Goal: Information Seeking & Learning: Learn about a topic

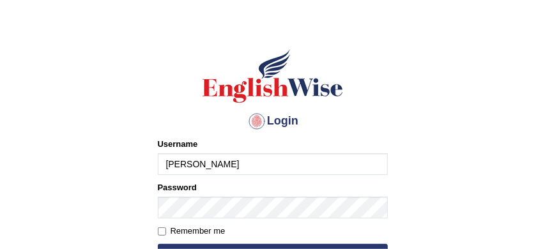
scroll to position [47, 0]
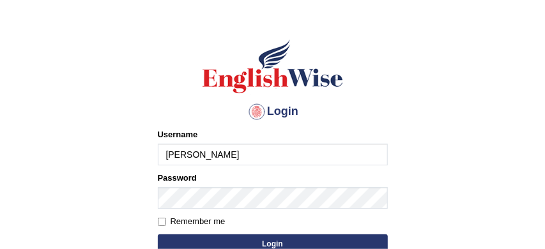
type input "[PERSON_NAME]"
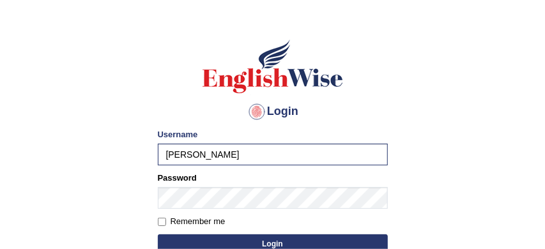
click at [270, 242] on button "Login" at bounding box center [273, 243] width 230 height 19
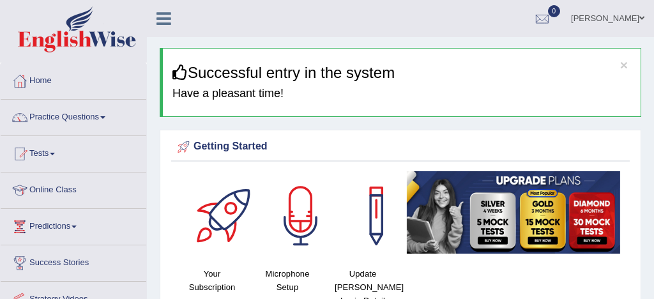
click at [79, 114] on link "Practice Questions" at bounding box center [74, 116] width 146 height 32
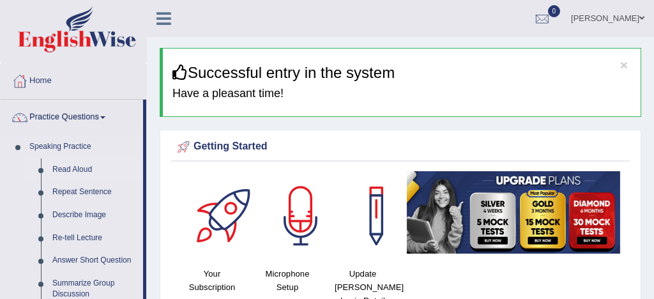
click at [87, 169] on link "Read Aloud" at bounding box center [95, 169] width 96 height 23
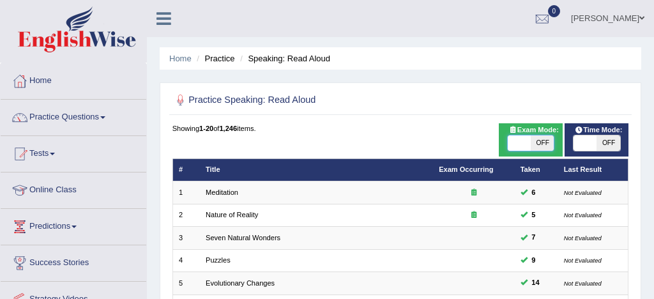
click at [522, 144] on span at bounding box center [519, 142] width 23 height 15
checkbox input "true"
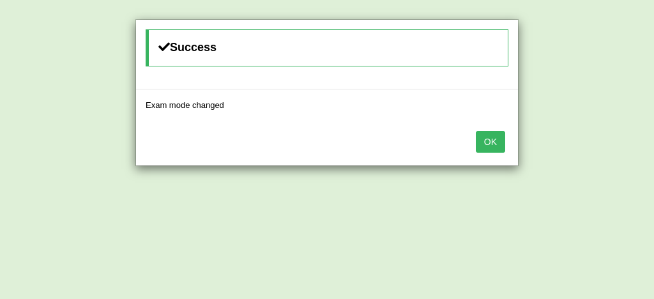
click at [488, 144] on button "OK" at bounding box center [490, 142] width 29 height 22
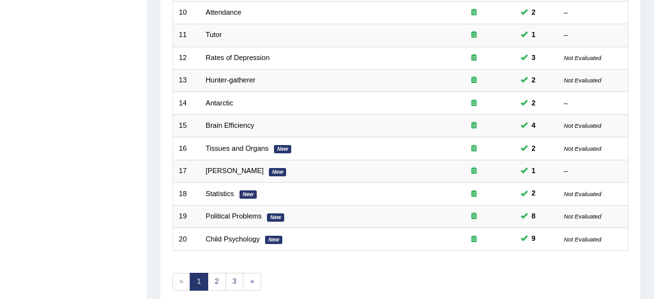
scroll to position [387, 0]
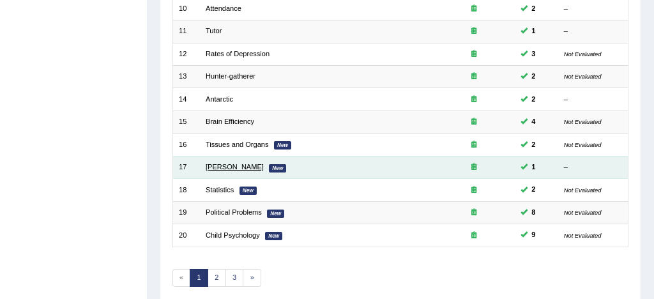
click at [261, 167] on link "William Shakespeare" at bounding box center [235, 167] width 58 height 8
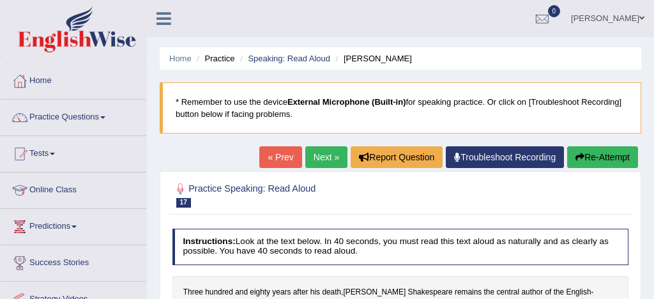
click at [273, 154] on link "« Prev" at bounding box center [280, 157] width 42 height 22
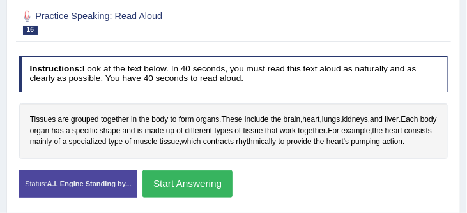
scroll to position [214, 0]
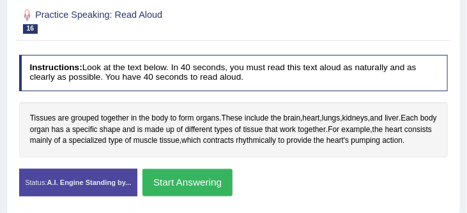
click at [197, 185] on button "Start Answering" at bounding box center [187, 182] width 90 height 27
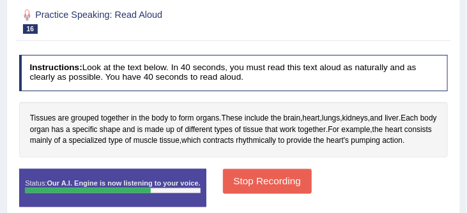
click at [252, 194] on button "Stop Recording" at bounding box center [267, 181] width 89 height 25
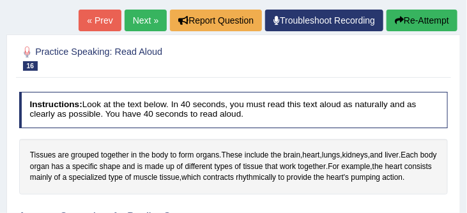
scroll to position [167, 0]
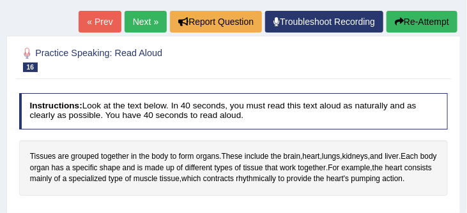
click at [425, 24] on button "Re-Attempt" at bounding box center [421, 22] width 71 height 22
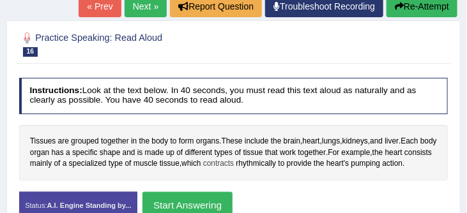
scroll to position [208, 0]
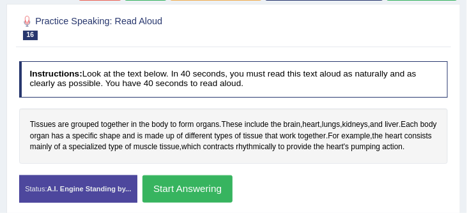
click at [207, 198] on button "Start Answering" at bounding box center [187, 189] width 90 height 27
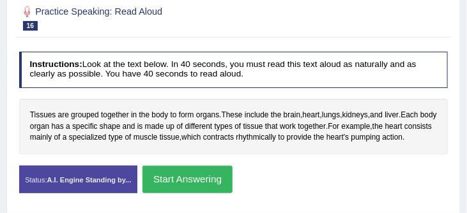
scroll to position [199, 0]
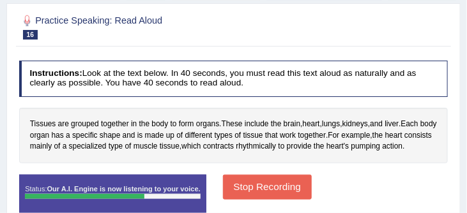
click at [259, 200] on button "Stop Recording" at bounding box center [267, 187] width 89 height 25
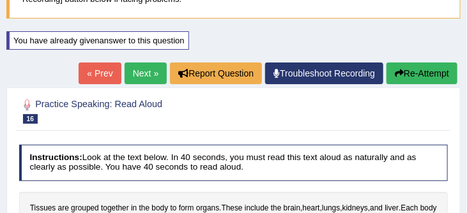
scroll to position [105, 0]
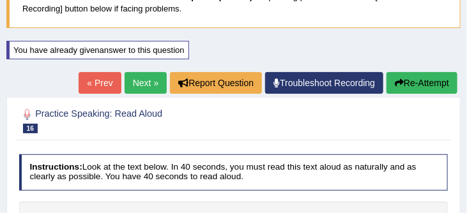
click at [416, 80] on button "Re-Attempt" at bounding box center [421, 83] width 71 height 22
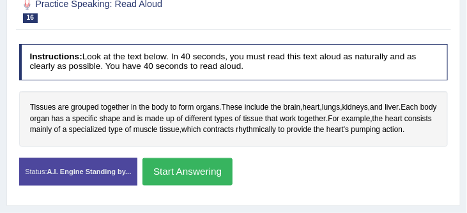
click at [178, 183] on button "Start Answering" at bounding box center [187, 171] width 90 height 27
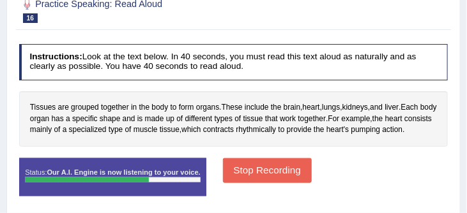
click at [260, 183] on button "Stop Recording" at bounding box center [267, 170] width 89 height 25
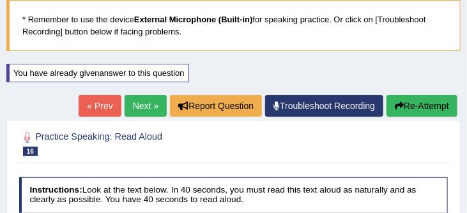
scroll to position [81, 0]
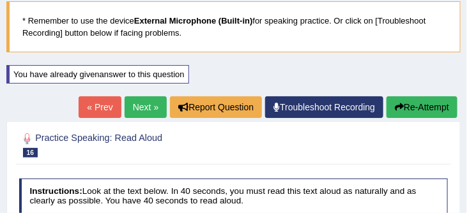
click at [139, 99] on link "Next »" at bounding box center [145, 107] width 42 height 22
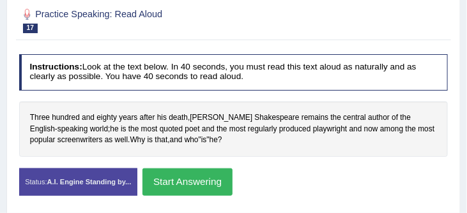
scroll to position [174, 0]
click at [203, 178] on button "Start Answering" at bounding box center [187, 182] width 90 height 27
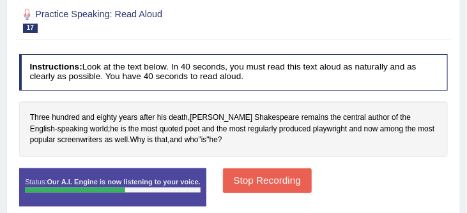
click at [282, 179] on button "Stop Recording" at bounding box center [267, 181] width 89 height 25
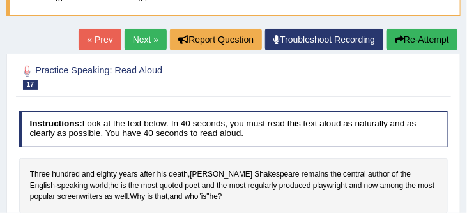
scroll to position [116, 0]
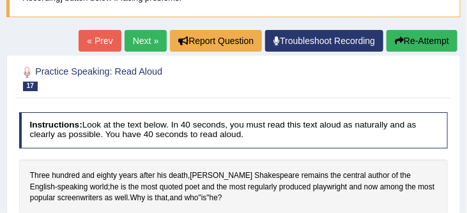
click at [419, 43] on button "Re-Attempt" at bounding box center [421, 41] width 71 height 22
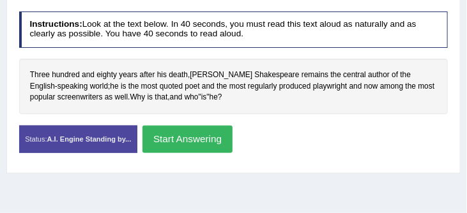
click at [213, 140] on button "Start Answering" at bounding box center [187, 139] width 90 height 27
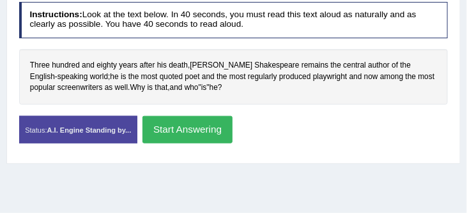
scroll to position [248, 0]
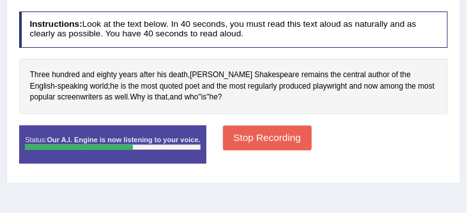
click at [270, 135] on button "Stop Recording" at bounding box center [267, 138] width 89 height 25
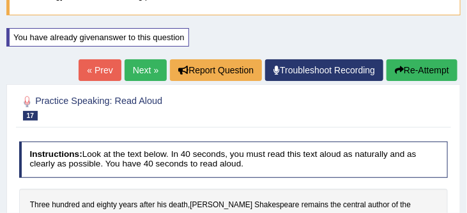
scroll to position [109, 0]
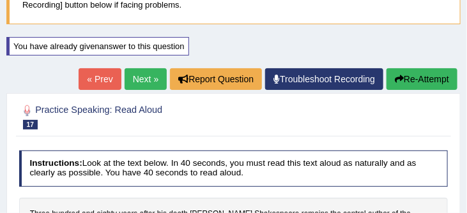
click at [135, 75] on link "Next »" at bounding box center [145, 79] width 42 height 22
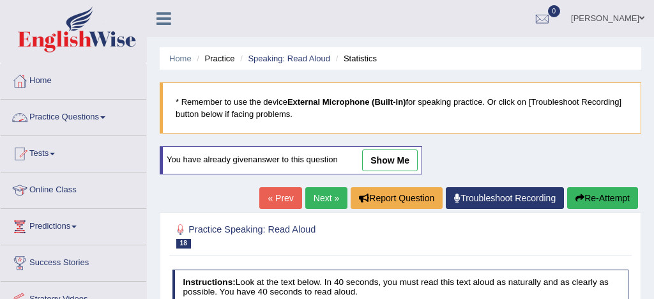
click at [73, 114] on link "Practice Questions" at bounding box center [74, 116] width 146 height 32
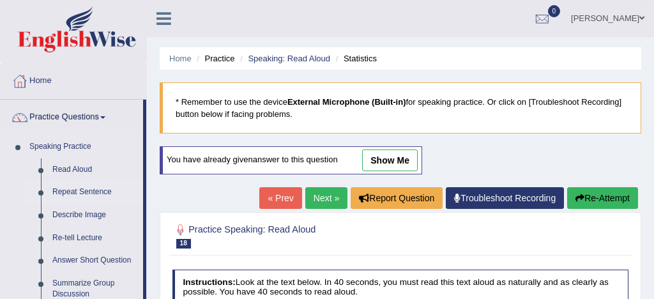
click at [86, 192] on link "Repeat Sentence" at bounding box center [95, 192] width 96 height 23
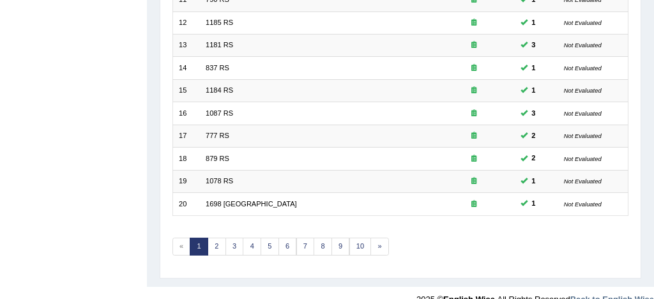
scroll to position [437, 0]
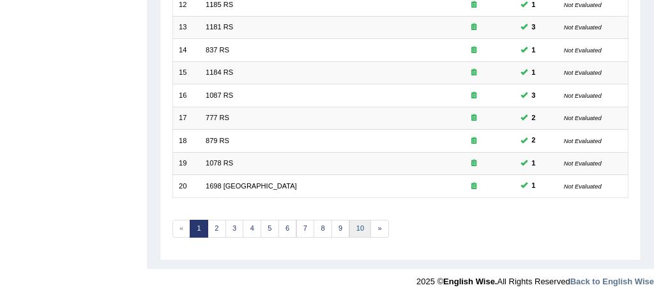
click at [357, 223] on link "10" at bounding box center [360, 229] width 22 height 18
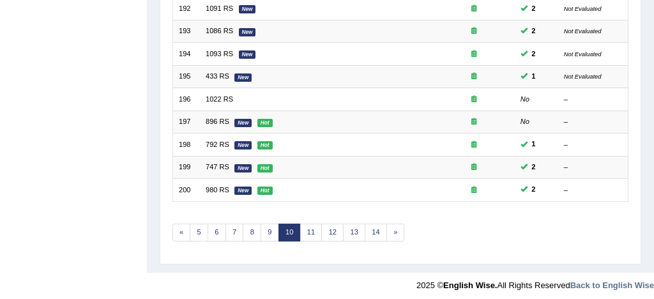
scroll to position [437, 0]
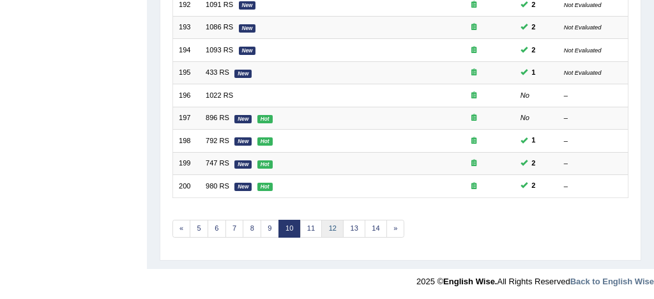
click at [334, 228] on link "12" at bounding box center [332, 229] width 22 height 18
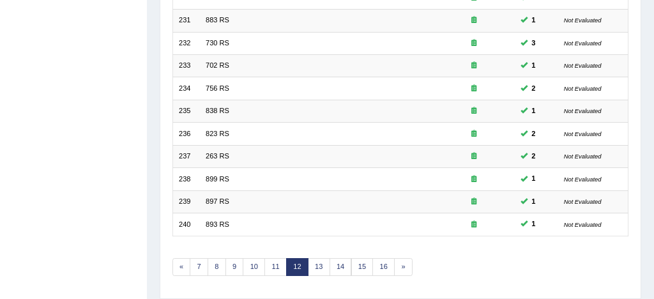
scroll to position [401, 0]
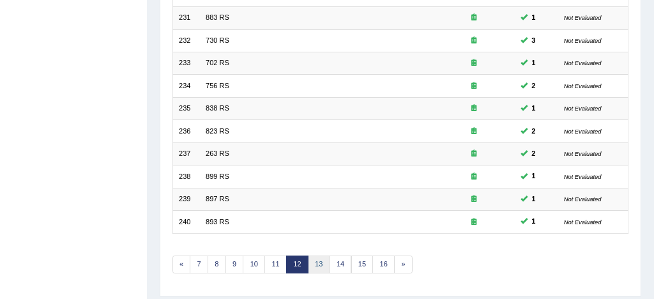
click at [318, 263] on link "13" at bounding box center [319, 264] width 22 height 18
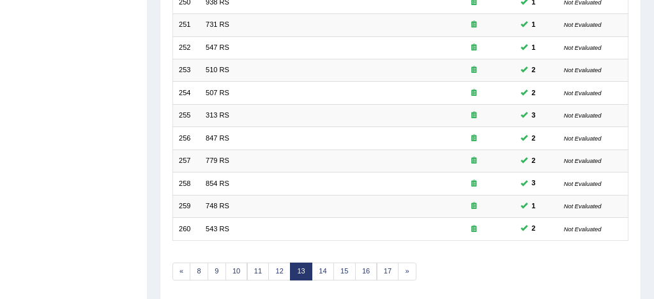
scroll to position [421, 0]
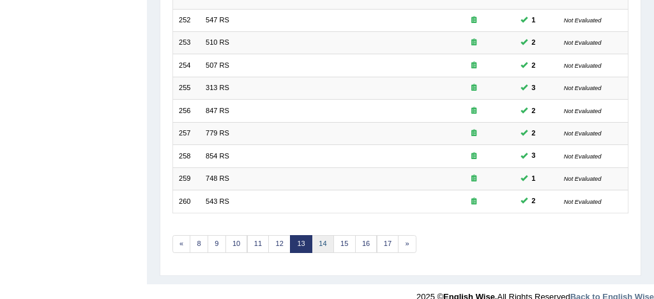
click at [320, 246] on link "14" at bounding box center [323, 244] width 22 height 18
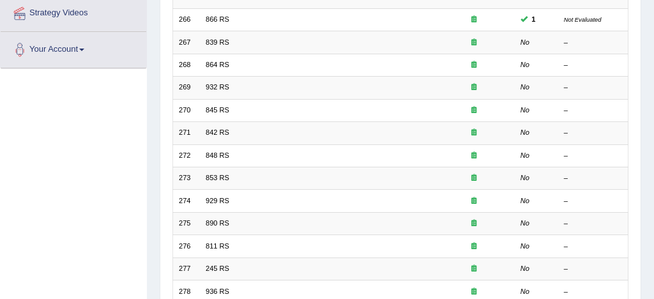
scroll to position [289, 0]
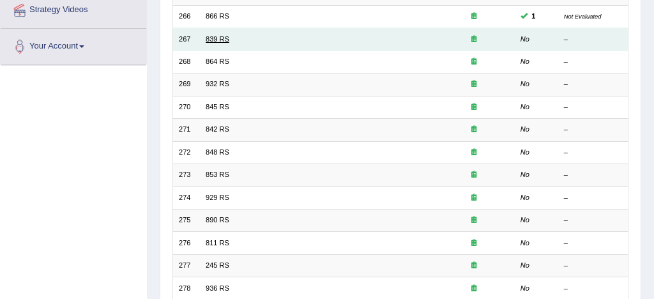
click at [224, 40] on link "839 RS" at bounding box center [218, 39] width 24 height 8
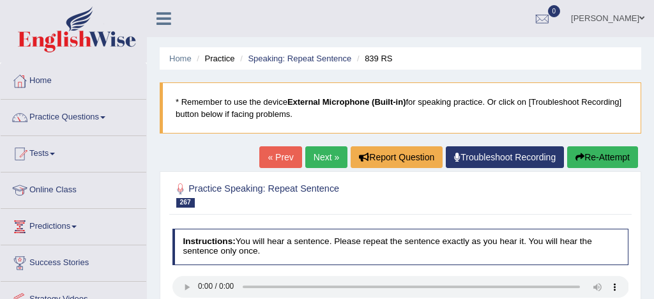
scroll to position [115, 0]
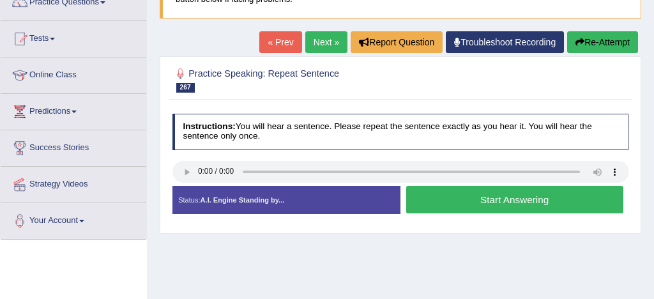
click at [474, 200] on button "Start Answering" at bounding box center [514, 199] width 217 height 27
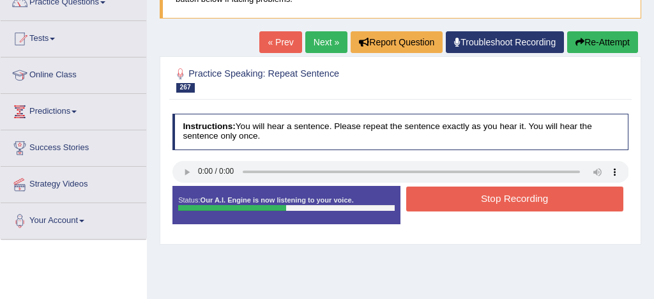
click at [474, 200] on button "Stop Recording" at bounding box center [514, 198] width 217 height 25
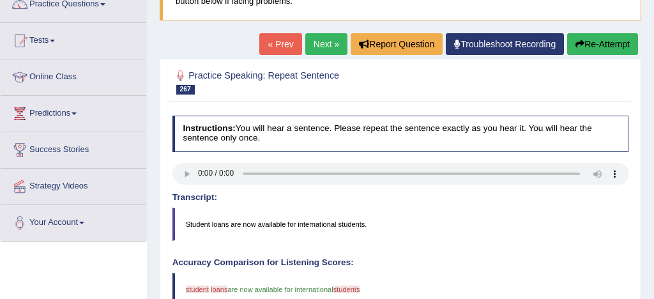
scroll to position [112, 0]
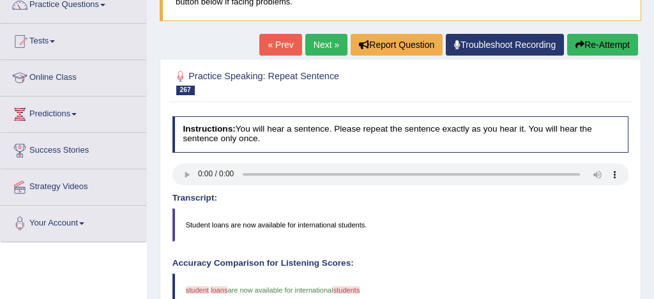
click at [601, 41] on button "Re-Attempt" at bounding box center [602, 45] width 71 height 22
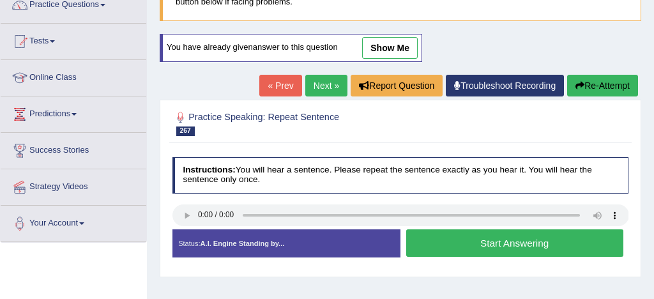
scroll to position [112, 0]
click at [528, 239] on button "Start Answering" at bounding box center [514, 242] width 217 height 27
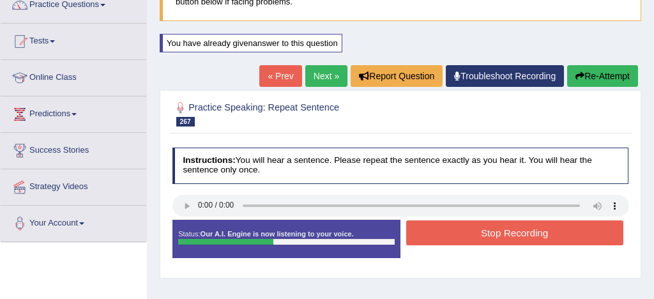
click at [515, 235] on button "Stop Recording" at bounding box center [514, 232] width 217 height 25
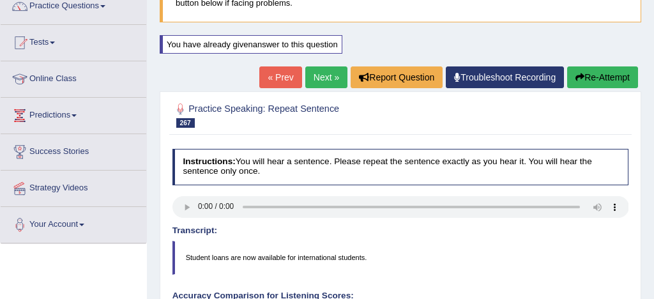
scroll to position [108, 0]
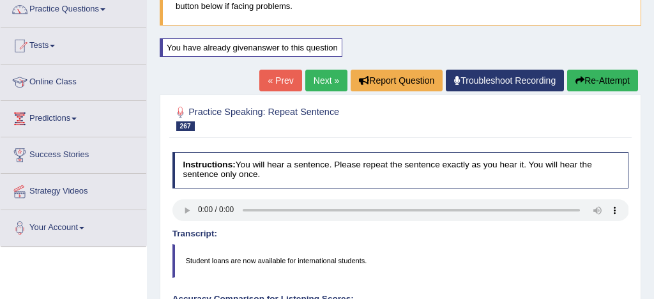
click at [321, 80] on link "Next »" at bounding box center [326, 81] width 42 height 22
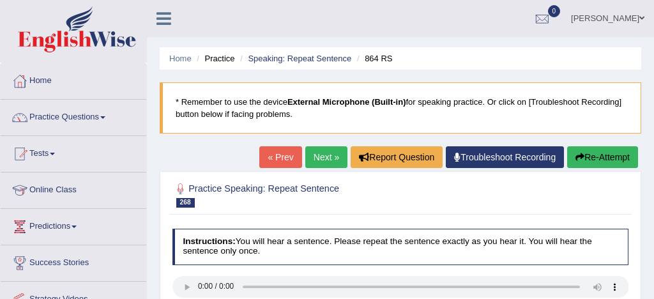
scroll to position [141, 0]
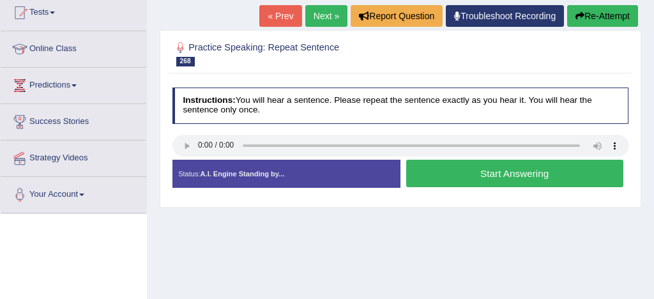
click at [482, 173] on button "Start Answering" at bounding box center [514, 173] width 217 height 27
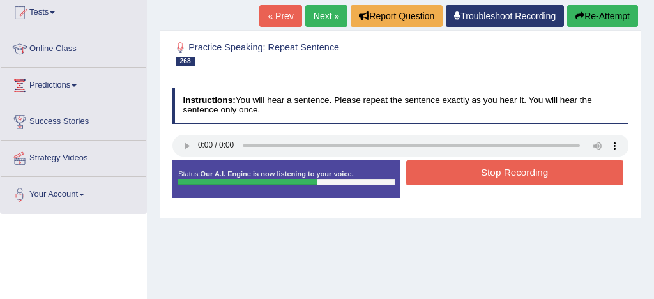
click at [506, 172] on button "Stop Recording" at bounding box center [514, 172] width 217 height 25
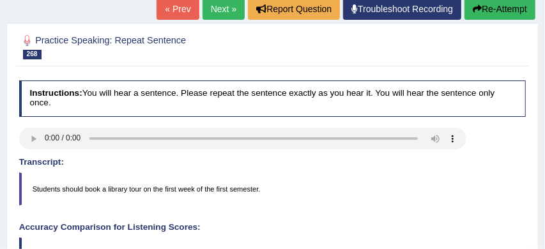
scroll to position [147, 0]
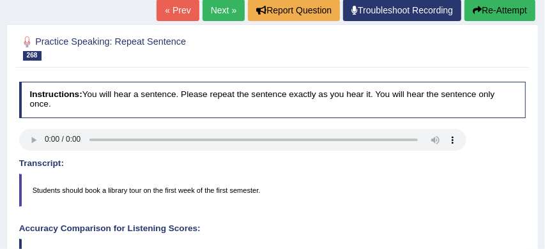
click at [500, 10] on button "Re-Attempt" at bounding box center [499, 10] width 71 height 22
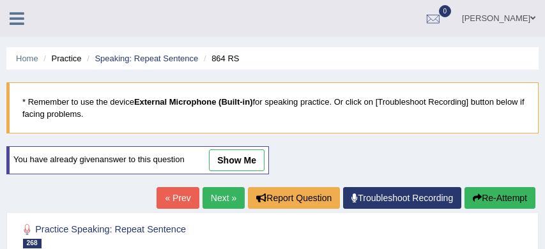
scroll to position [181, 0]
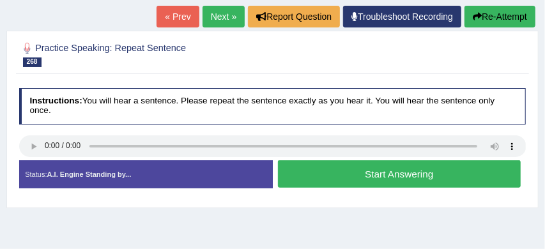
click at [416, 173] on button "Start Answering" at bounding box center [399, 173] width 243 height 27
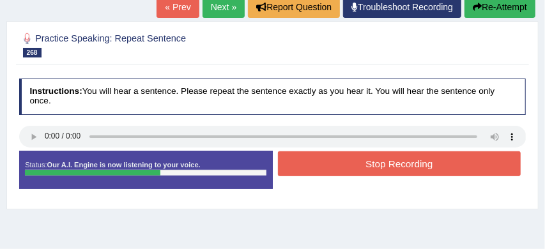
click at [416, 167] on button "Stop Recording" at bounding box center [399, 163] width 243 height 25
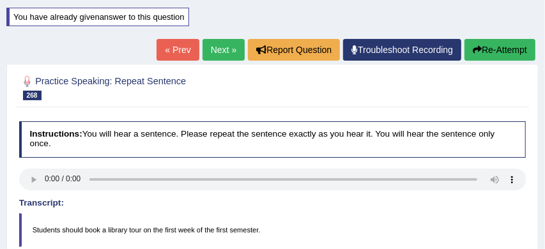
scroll to position [138, 0]
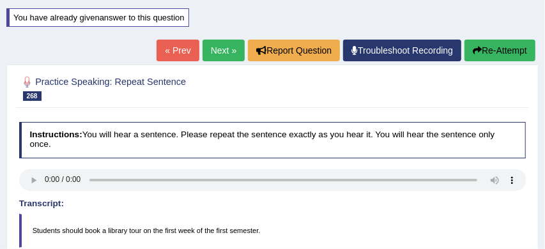
click at [207, 52] on link "Next »" at bounding box center [223, 51] width 42 height 22
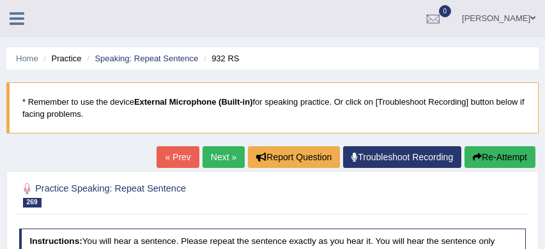
scroll to position [143, 0]
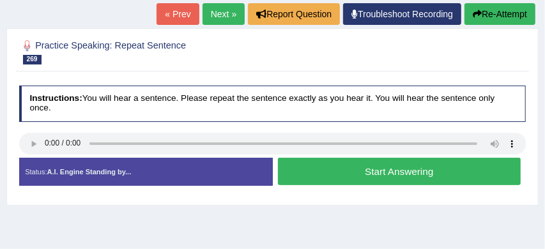
click at [355, 174] on button "Start Answering" at bounding box center [399, 171] width 243 height 27
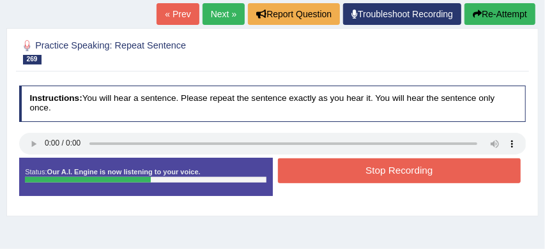
click at [362, 176] on button "Stop Recording" at bounding box center [399, 170] width 243 height 25
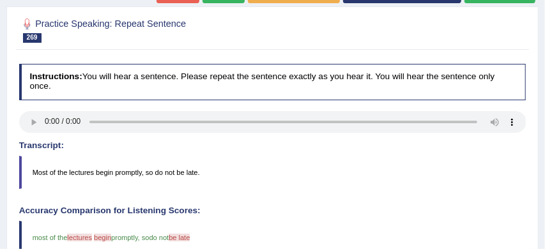
scroll to position [147, 0]
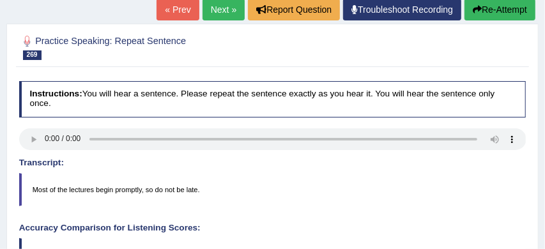
click at [508, 9] on button "Re-Attempt" at bounding box center [499, 10] width 71 height 22
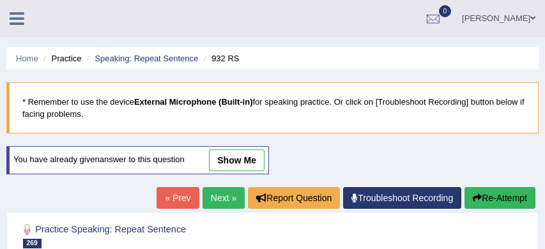
scroll to position [183, 0]
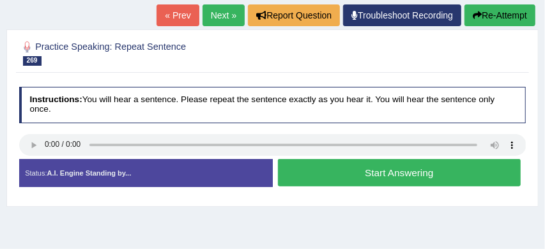
click at [414, 167] on button "Start Answering" at bounding box center [399, 172] width 243 height 27
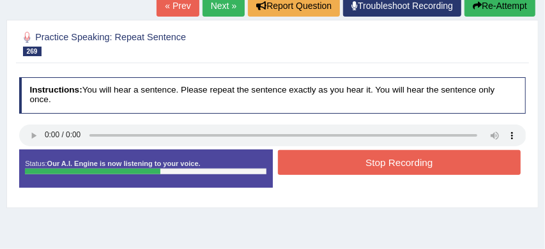
click at [427, 162] on button "Stop Recording" at bounding box center [399, 162] width 243 height 25
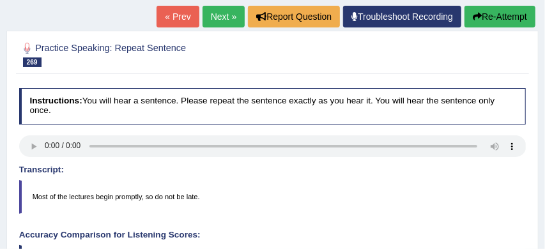
scroll to position [160, 0]
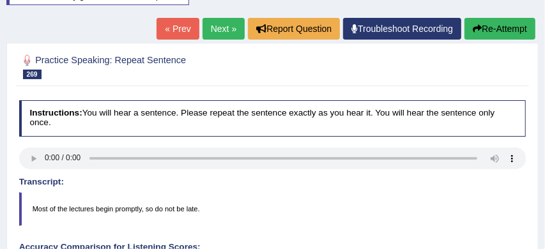
click at [511, 26] on button "Re-Attempt" at bounding box center [499, 29] width 71 height 22
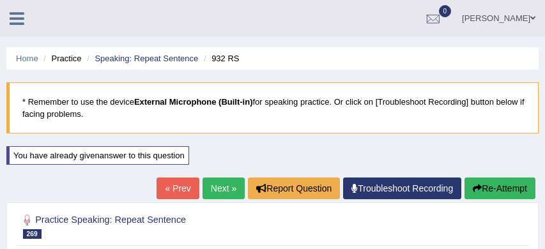
scroll to position [160, 0]
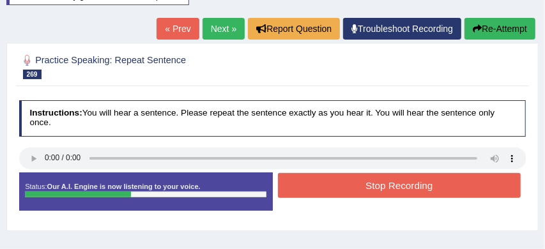
click at [410, 186] on button "Stop Recording" at bounding box center [399, 185] width 243 height 25
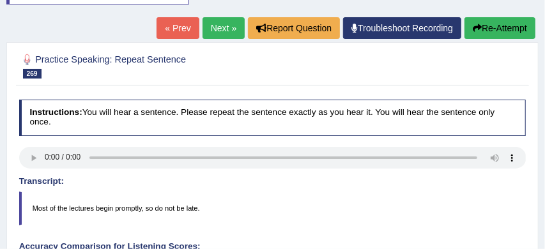
scroll to position [133, 0]
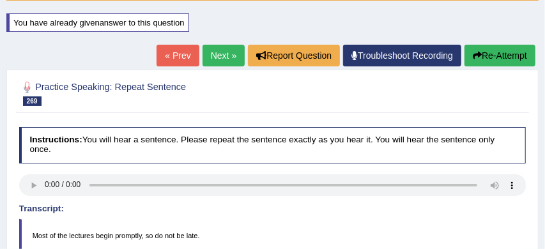
click at [211, 59] on link "Next »" at bounding box center [223, 56] width 42 height 22
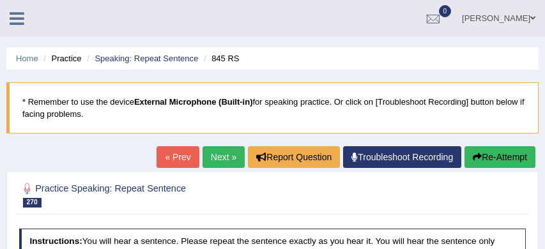
scroll to position [87, 0]
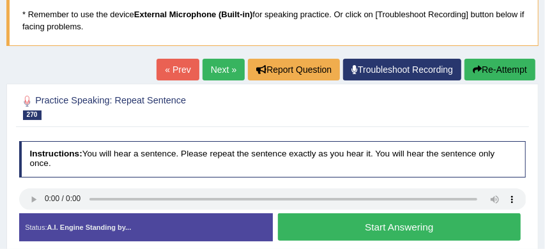
click at [359, 225] on button "Start Answering" at bounding box center [399, 226] width 243 height 27
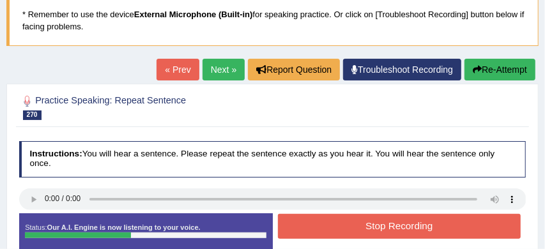
click at [374, 225] on button "Stop Recording" at bounding box center [399, 226] width 243 height 25
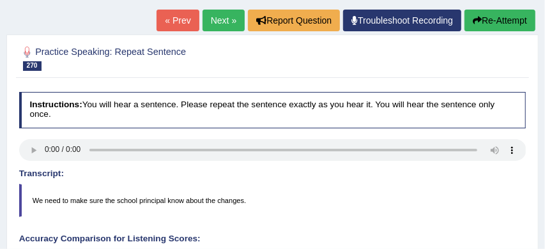
scroll to position [132, 0]
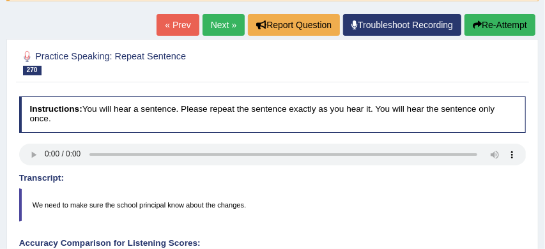
click at [491, 19] on button "Re-Attempt" at bounding box center [499, 25] width 71 height 22
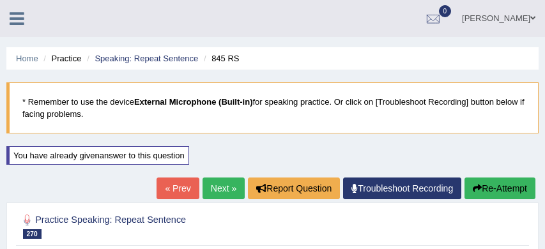
scroll to position [132, 0]
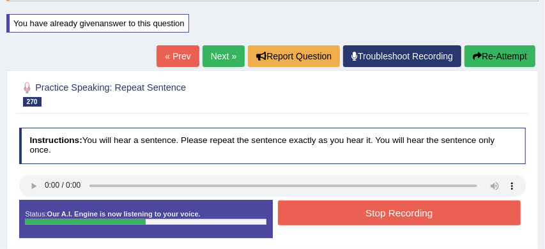
click at [370, 214] on button "Stop Recording" at bounding box center [399, 212] width 243 height 25
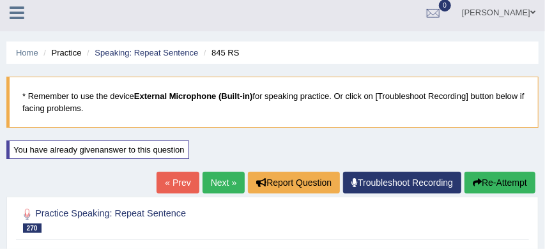
scroll to position [0, 0]
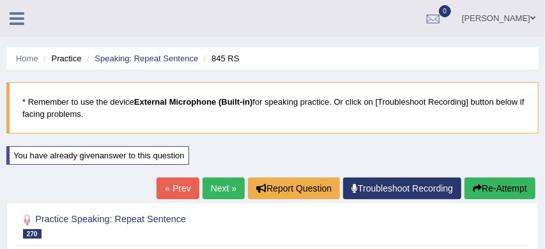
click at [214, 190] on link "Next »" at bounding box center [223, 188] width 42 height 22
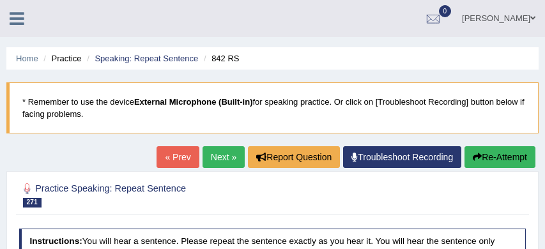
scroll to position [146, 0]
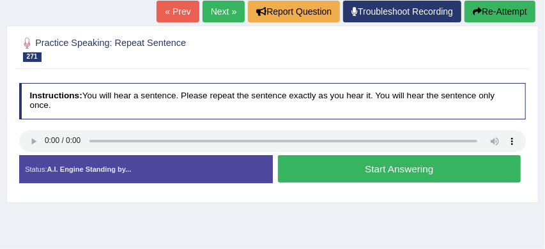
click at [377, 170] on button "Start Answering" at bounding box center [399, 168] width 243 height 27
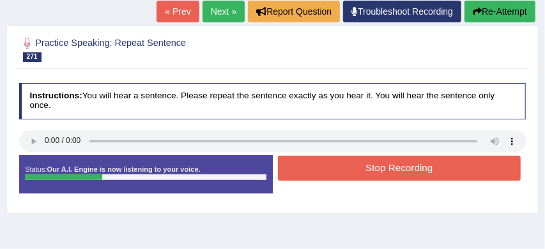
click at [391, 170] on button "Stop Recording" at bounding box center [399, 168] width 243 height 25
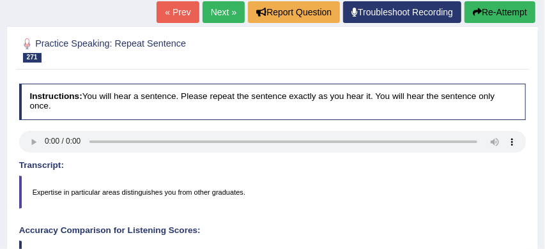
scroll to position [143, 0]
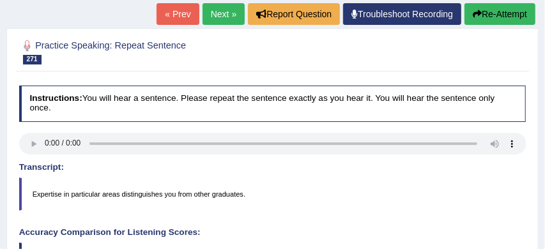
click at [508, 12] on button "Re-Attempt" at bounding box center [499, 14] width 71 height 22
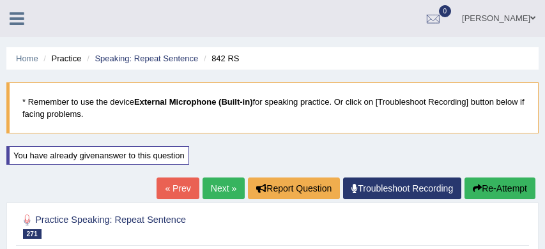
scroll to position [143, 0]
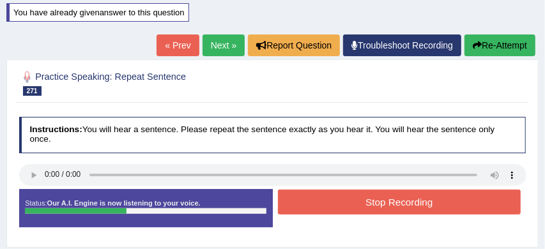
click at [404, 204] on button "Stop Recording" at bounding box center [399, 202] width 243 height 25
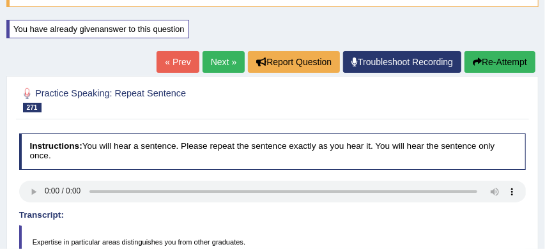
scroll to position [116, 0]
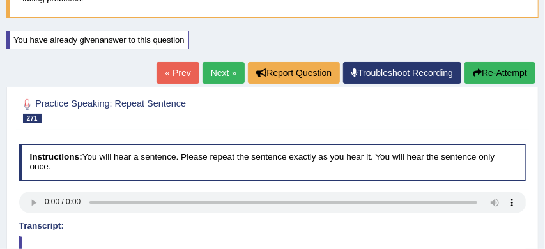
click at [216, 70] on link "Next »" at bounding box center [223, 73] width 42 height 22
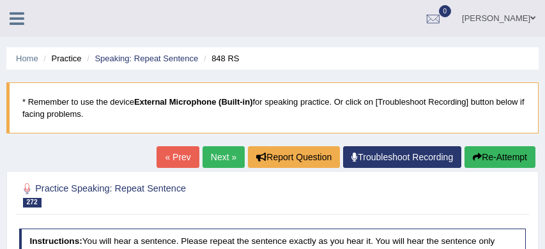
scroll to position [140, 0]
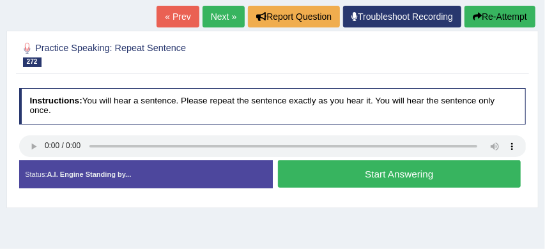
click at [391, 169] on button "Start Answering" at bounding box center [399, 173] width 243 height 27
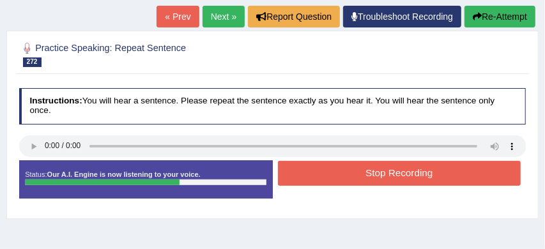
click at [409, 174] on button "Stop Recording" at bounding box center [399, 173] width 243 height 25
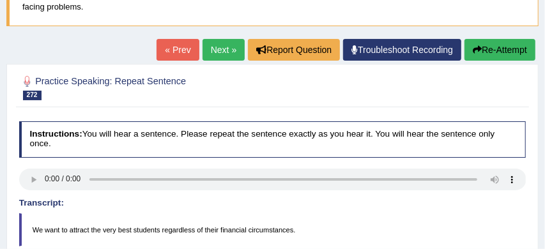
scroll to position [93, 0]
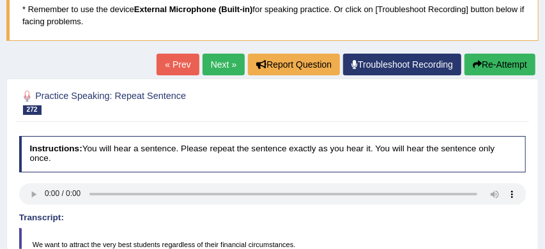
click at [514, 64] on button "Re-Attempt" at bounding box center [499, 65] width 71 height 22
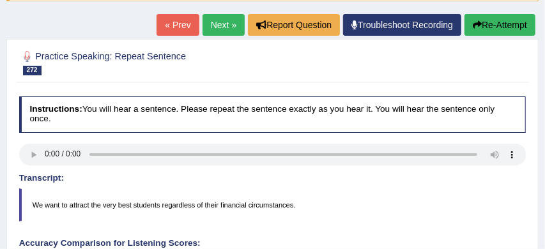
scroll to position [134, 0]
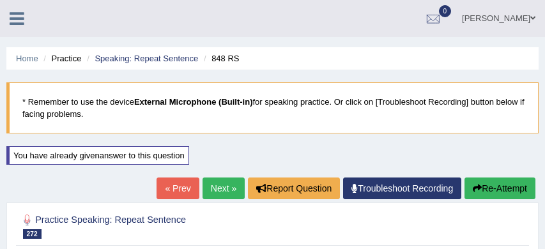
scroll to position [134, 0]
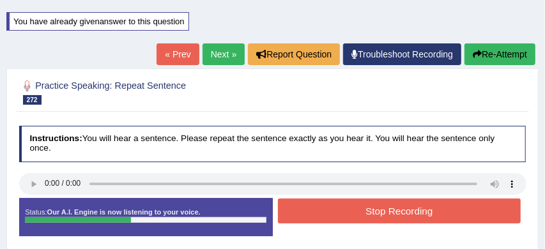
click at [384, 207] on button "Stop Recording" at bounding box center [399, 211] width 243 height 25
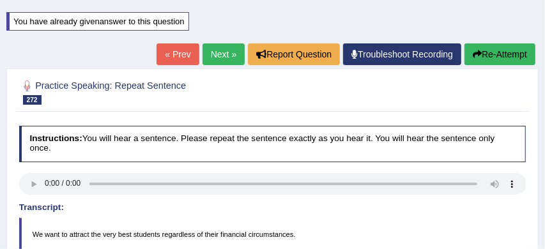
click at [515, 48] on button "Re-Attempt" at bounding box center [499, 54] width 71 height 22
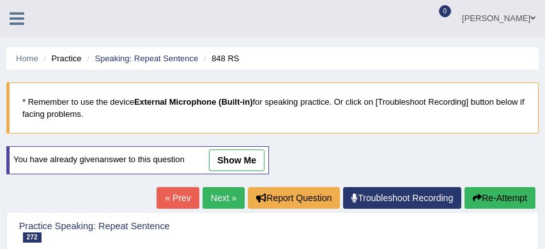
scroll to position [134, 0]
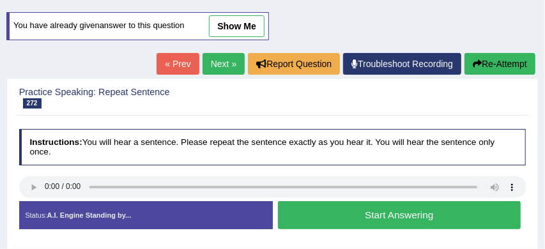
click at [359, 218] on button "Start Answering" at bounding box center [399, 214] width 243 height 27
click at [377, 213] on button "Start Answering" at bounding box center [399, 214] width 243 height 27
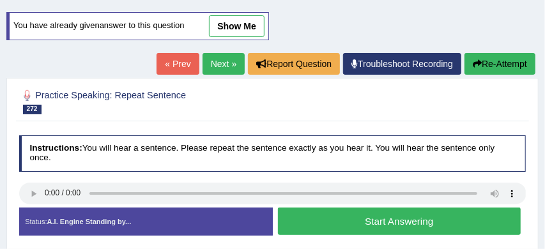
click at [332, 218] on button "Start Answering" at bounding box center [399, 220] width 243 height 27
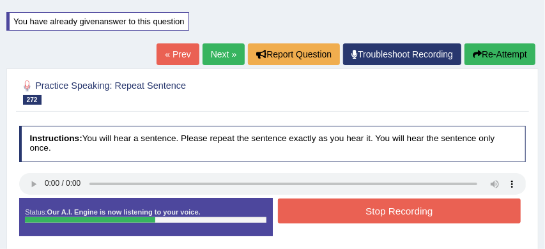
click at [353, 215] on button "Stop Recording" at bounding box center [399, 211] width 243 height 25
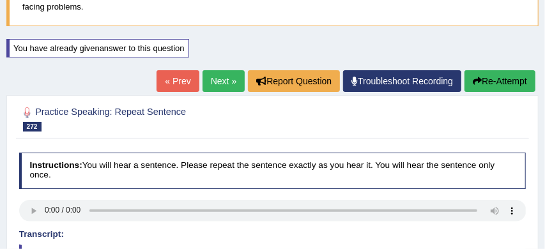
scroll to position [102, 0]
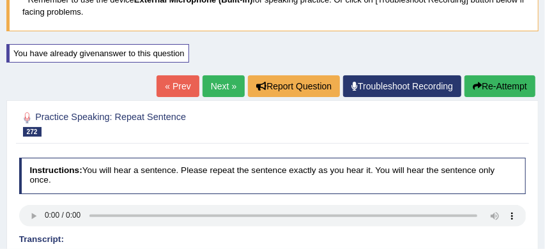
click at [211, 85] on link "Next »" at bounding box center [223, 86] width 42 height 22
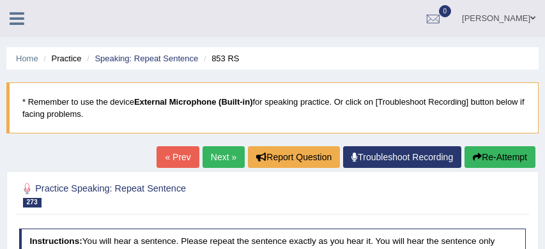
scroll to position [98, 0]
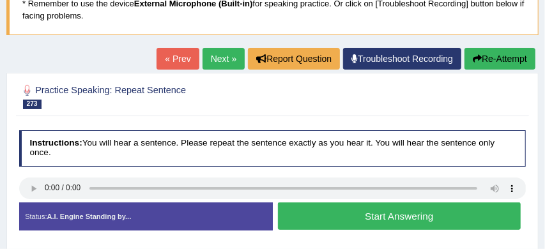
click at [338, 217] on button "Start Answering" at bounding box center [399, 215] width 243 height 27
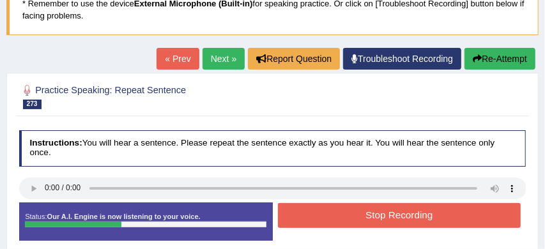
click at [354, 217] on button "Stop Recording" at bounding box center [399, 215] width 243 height 25
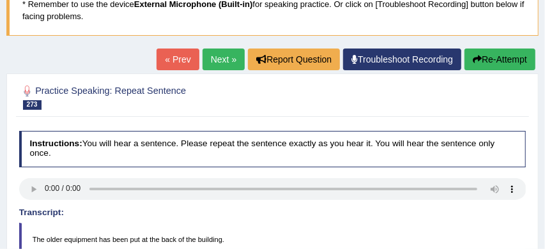
scroll to position [88, 0]
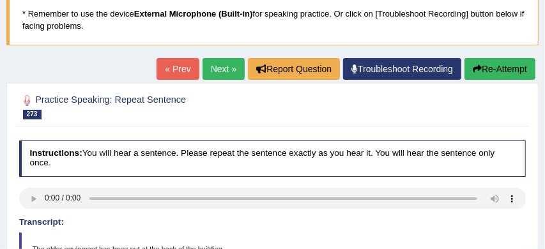
click at [221, 67] on link "Next »" at bounding box center [223, 69] width 42 height 22
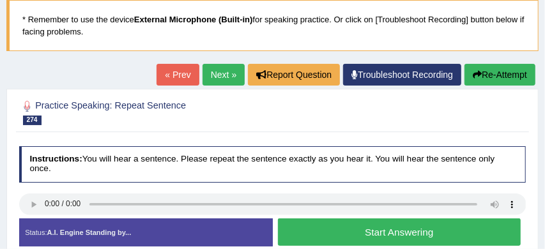
scroll to position [82, 0]
click at [373, 232] on button "Start Answering" at bounding box center [399, 231] width 243 height 27
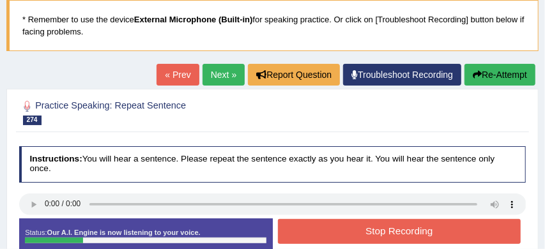
click at [373, 232] on button "Stop Recording" at bounding box center [399, 231] width 243 height 25
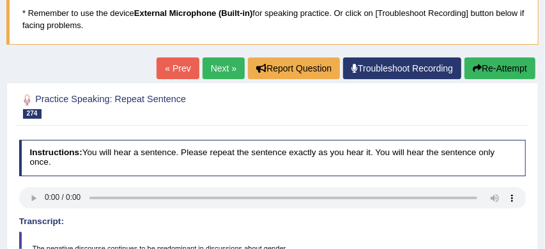
scroll to position [86, 0]
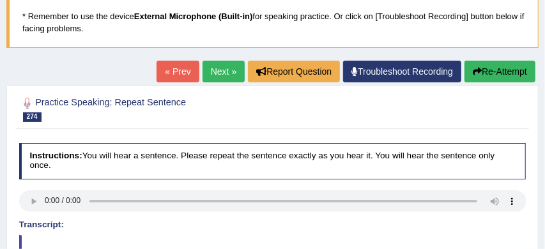
click at [213, 72] on link "Next »" at bounding box center [223, 72] width 42 height 22
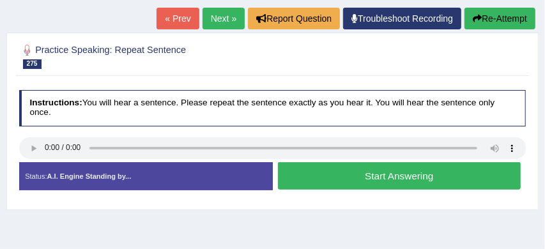
scroll to position [147, 0]
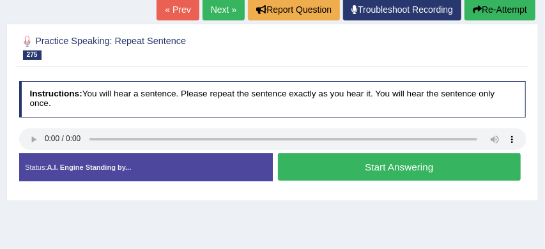
click at [327, 165] on button "Start Answering" at bounding box center [399, 166] width 243 height 27
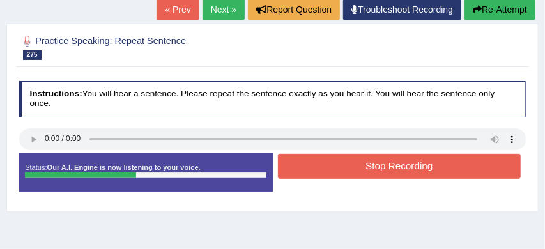
click at [380, 164] on button "Stop Recording" at bounding box center [399, 166] width 243 height 25
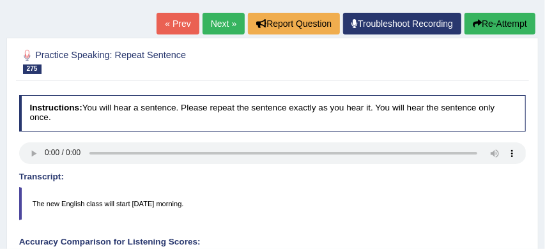
scroll to position [133, 0]
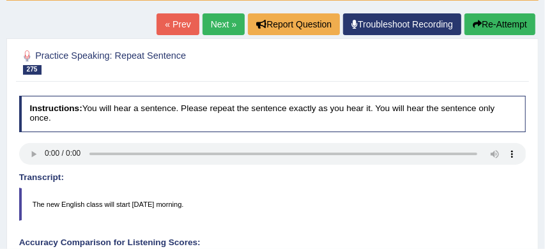
click at [504, 24] on button "Re-Attempt" at bounding box center [499, 24] width 71 height 22
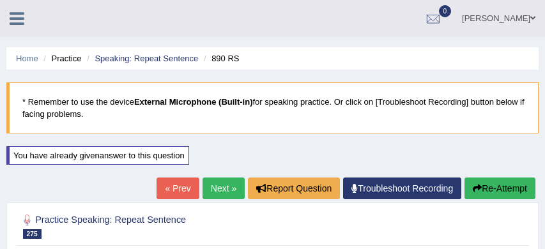
scroll to position [133, 0]
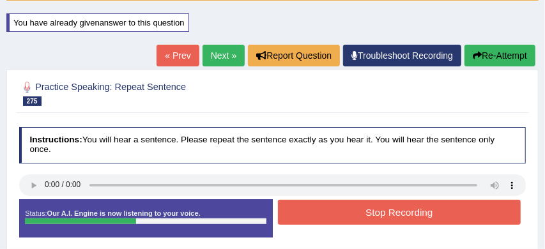
click at [405, 208] on button "Stop Recording" at bounding box center [399, 212] width 243 height 25
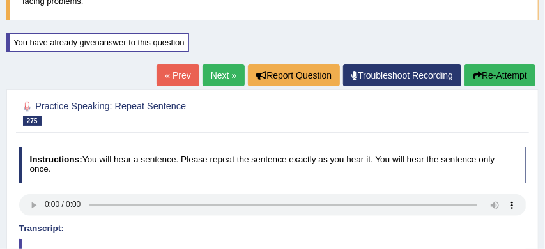
scroll to position [112, 0]
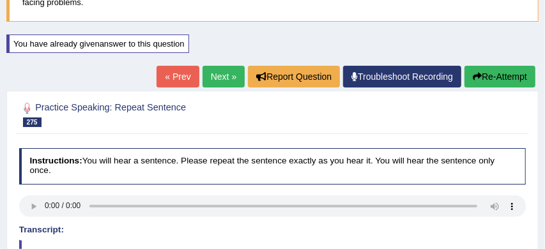
click at [213, 69] on link "Next »" at bounding box center [223, 77] width 42 height 22
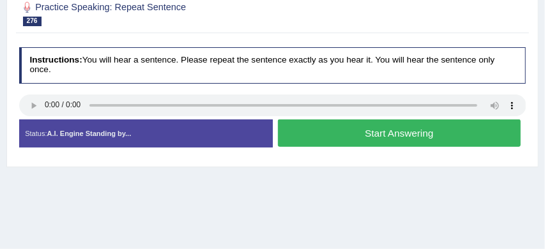
scroll to position [197, 0]
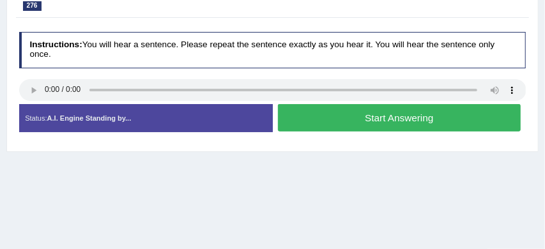
click at [329, 108] on button "Start Answering" at bounding box center [399, 117] width 243 height 27
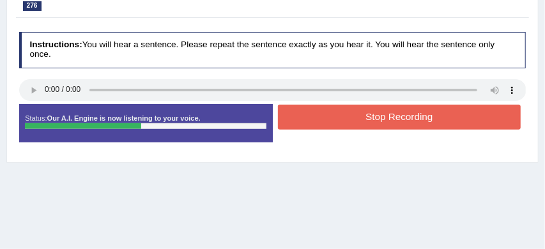
click at [353, 120] on button "Stop Recording" at bounding box center [399, 117] width 243 height 25
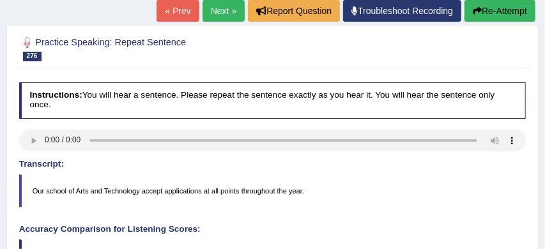
scroll to position [143, 0]
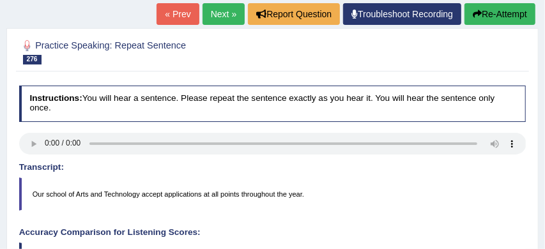
click at [511, 15] on button "Re-Attempt" at bounding box center [499, 14] width 71 height 22
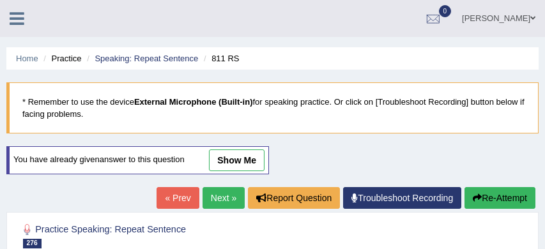
scroll to position [184, 0]
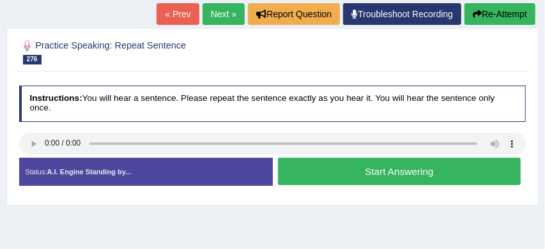
click at [390, 175] on button "Start Answering" at bounding box center [399, 171] width 243 height 27
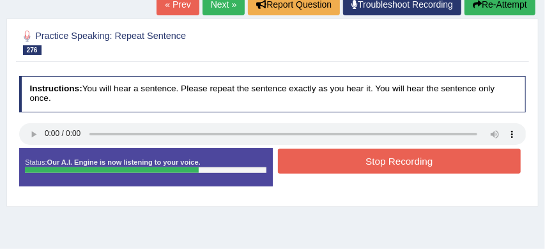
click at [421, 162] on button "Stop Recording" at bounding box center [399, 161] width 243 height 25
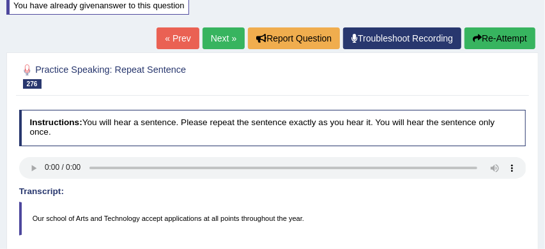
scroll to position [139, 0]
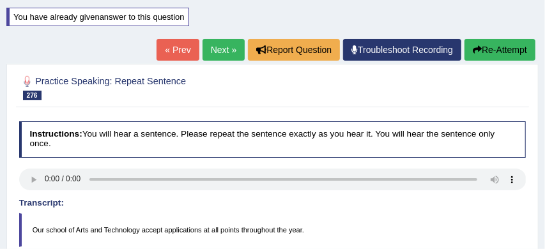
click at [216, 46] on link "Next »" at bounding box center [223, 50] width 42 height 22
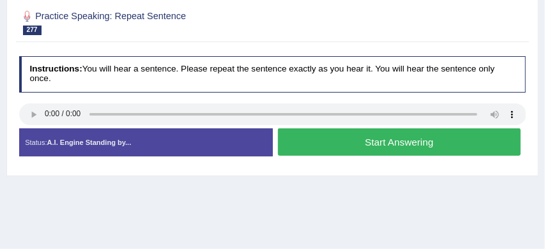
scroll to position [172, 0]
click at [362, 145] on button "Start Answering" at bounding box center [399, 141] width 243 height 27
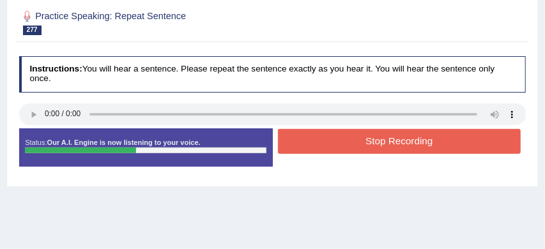
click at [398, 145] on button "Stop Recording" at bounding box center [399, 141] width 243 height 25
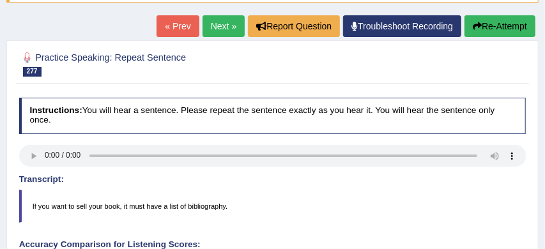
scroll to position [119, 0]
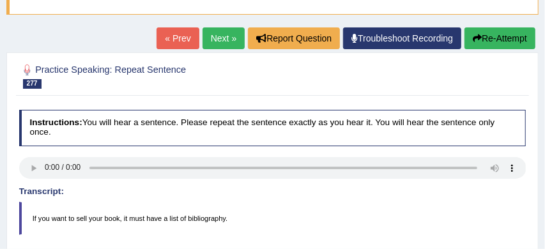
click at [216, 39] on link "Next »" at bounding box center [223, 38] width 42 height 22
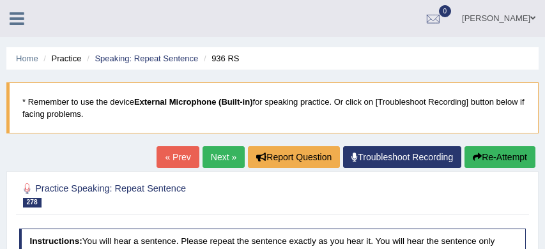
scroll to position [103, 0]
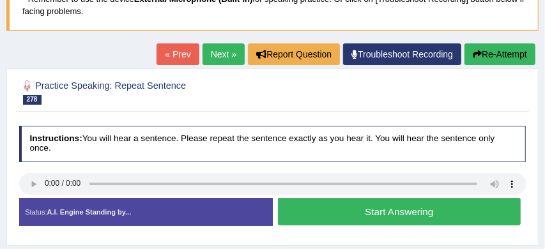
click at [365, 208] on button "Start Answering" at bounding box center [399, 211] width 243 height 27
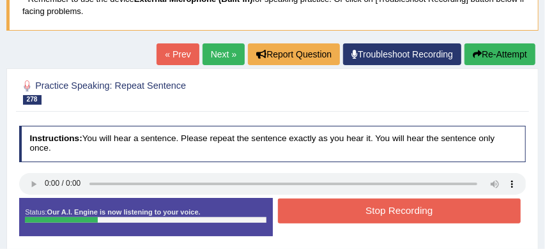
click at [387, 208] on button "Stop Recording" at bounding box center [399, 211] width 243 height 25
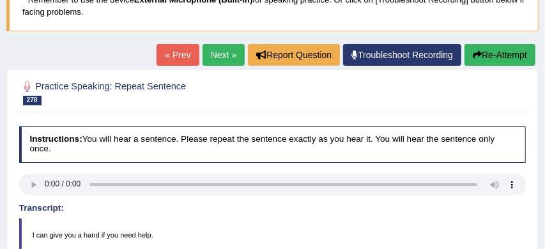
scroll to position [75, 0]
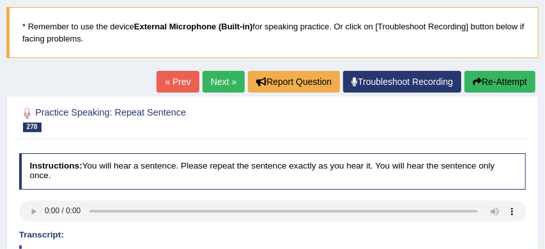
click at [220, 82] on link "Next »" at bounding box center [223, 82] width 42 height 22
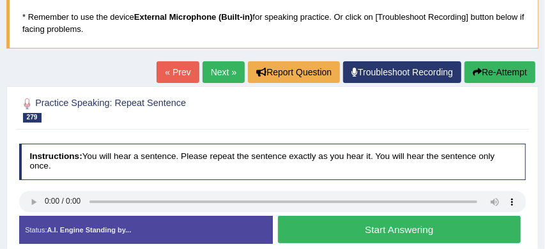
scroll to position [87, 0]
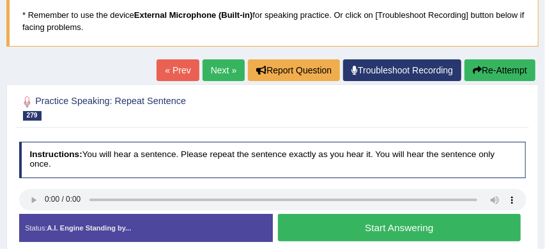
click at [373, 223] on button "Start Answering" at bounding box center [399, 227] width 243 height 27
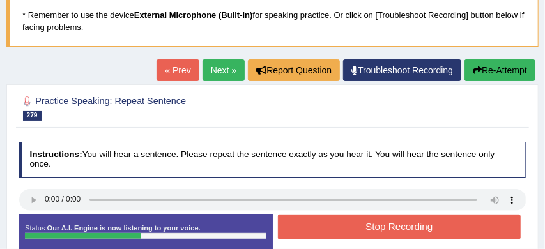
click at [389, 225] on button "Stop Recording" at bounding box center [399, 226] width 243 height 25
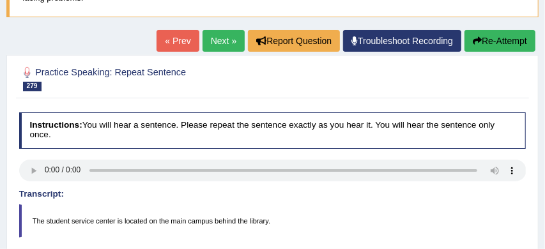
scroll to position [107, 0]
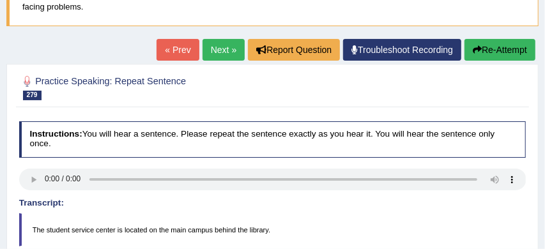
click at [500, 48] on button "Re-Attempt" at bounding box center [499, 50] width 71 height 22
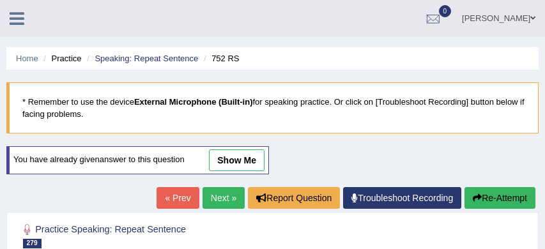
scroll to position [131, 0]
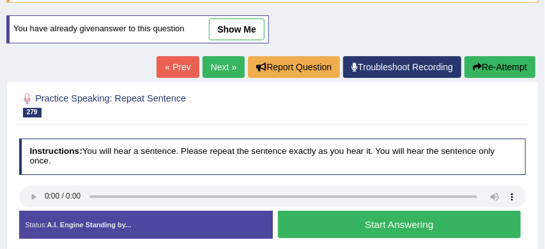
click at [351, 226] on button "Start Answering" at bounding box center [399, 224] width 243 height 27
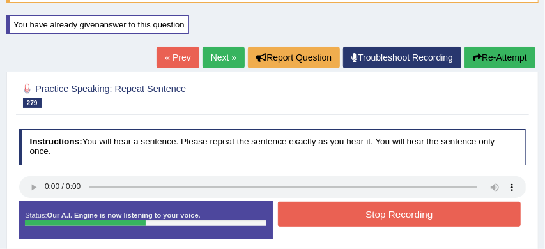
click at [363, 214] on button "Stop Recording" at bounding box center [399, 214] width 243 height 25
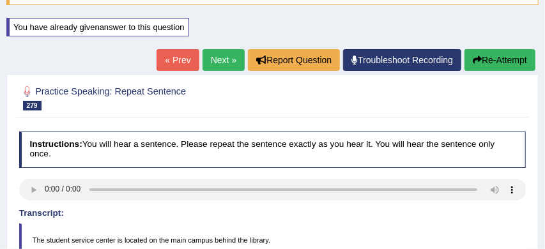
scroll to position [128, 0]
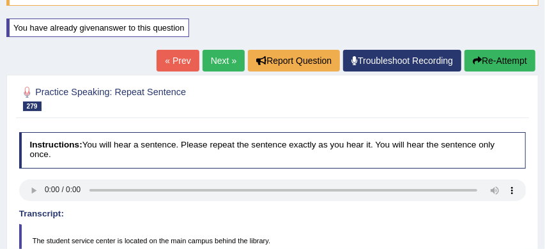
click at [216, 57] on link "Next »" at bounding box center [223, 61] width 42 height 22
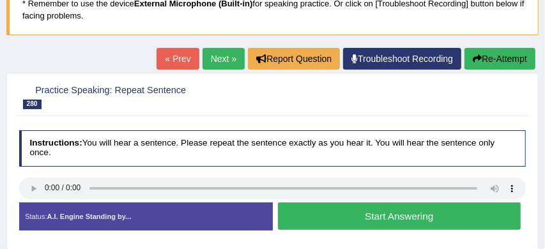
scroll to position [130, 0]
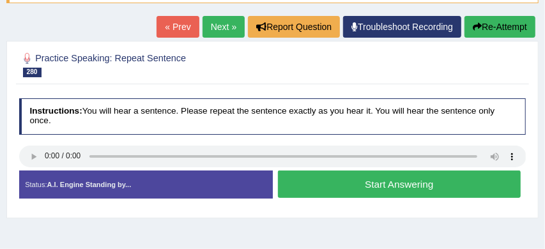
click at [357, 175] on button "Start Answering" at bounding box center [399, 183] width 243 height 27
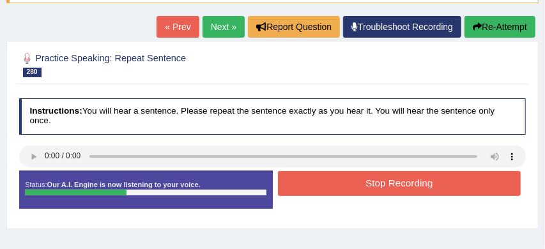
click at [392, 184] on button "Stop Recording" at bounding box center [399, 183] width 243 height 25
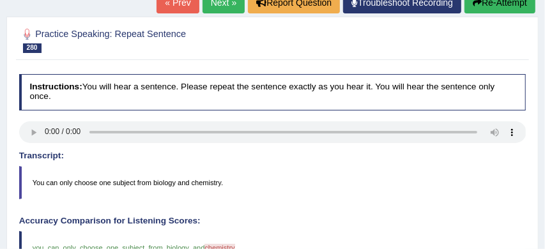
scroll to position [142, 0]
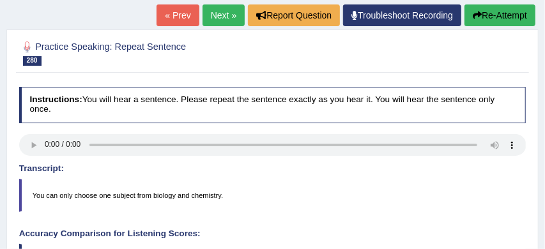
click at [216, 15] on link "Next »" at bounding box center [223, 15] width 42 height 22
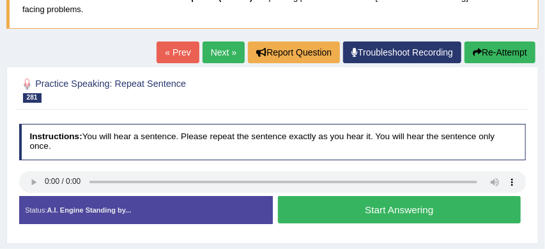
scroll to position [105, 0]
click at [375, 210] on button "Start Answering" at bounding box center [399, 209] width 243 height 27
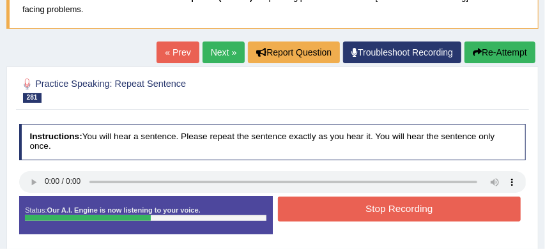
click at [394, 209] on button "Stop Recording" at bounding box center [399, 209] width 243 height 25
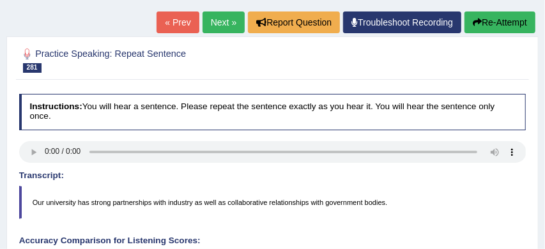
scroll to position [127, 0]
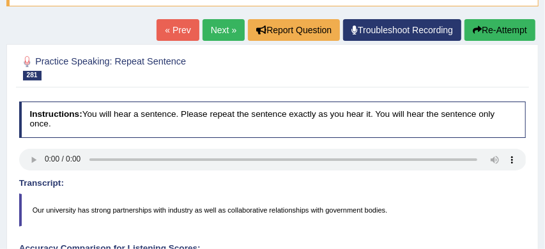
click at [512, 33] on button "Re-Attempt" at bounding box center [499, 30] width 71 height 22
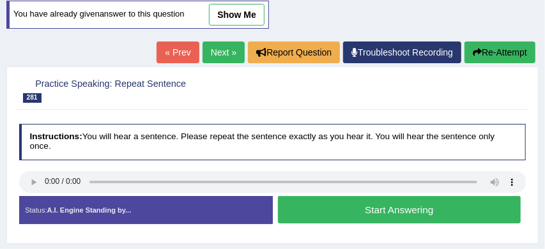
click at [430, 209] on button "Start Answering" at bounding box center [399, 209] width 243 height 27
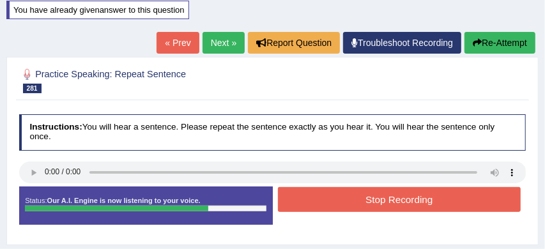
click at [403, 201] on button "Stop Recording" at bounding box center [399, 199] width 243 height 25
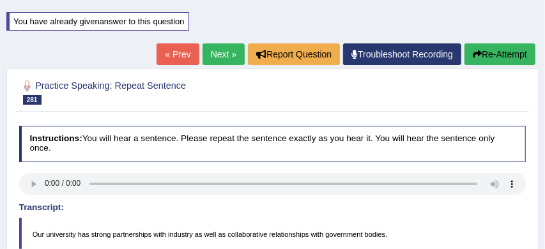
scroll to position [133, 0]
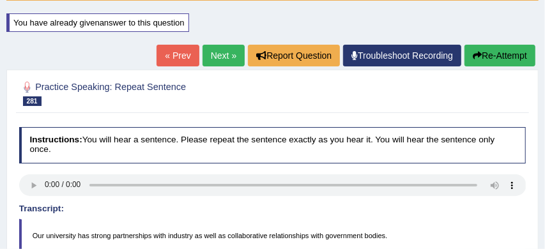
click at [510, 50] on button "Re-Attempt" at bounding box center [499, 56] width 71 height 22
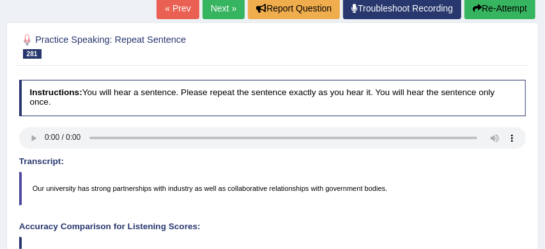
scroll to position [180, 0]
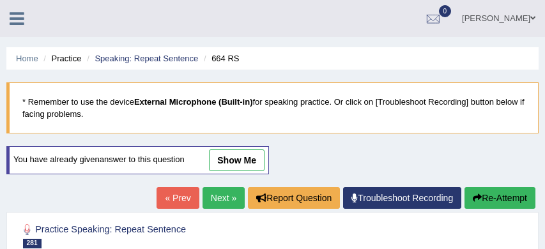
scroll to position [184, 0]
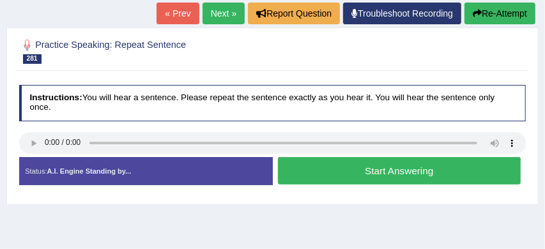
click at [435, 176] on button "Start Answering" at bounding box center [399, 170] width 243 height 27
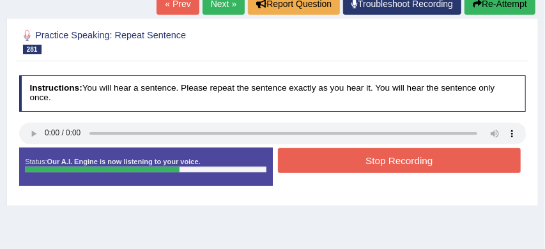
click at [407, 157] on button "Stop Recording" at bounding box center [399, 160] width 243 height 25
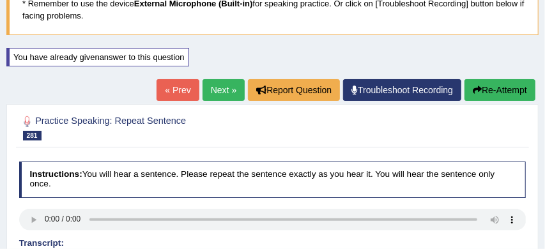
scroll to position [82, 0]
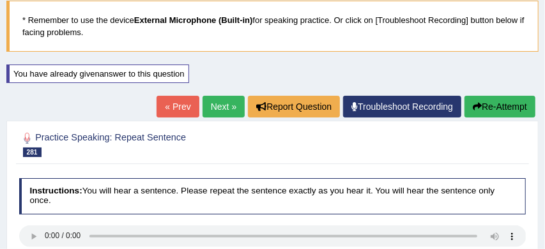
click at [214, 103] on link "Next »" at bounding box center [223, 107] width 42 height 22
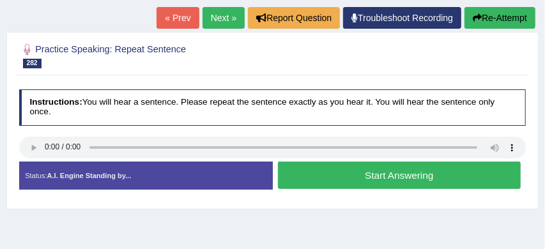
scroll to position [140, 0]
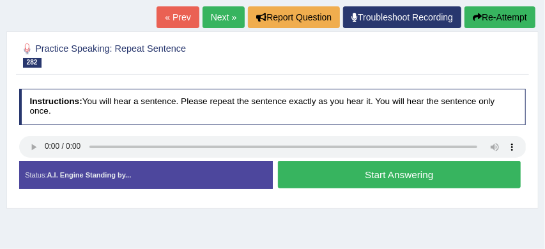
click at [333, 172] on button "Start Answering" at bounding box center [399, 174] width 243 height 27
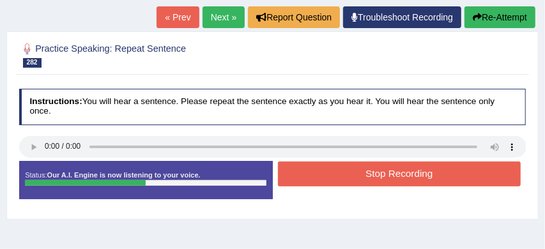
click at [371, 174] on button "Stop Recording" at bounding box center [399, 174] width 243 height 25
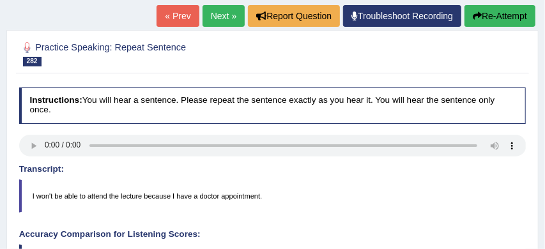
scroll to position [139, 0]
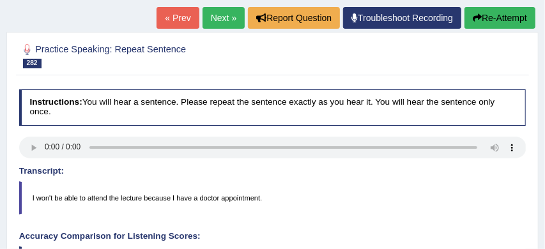
click at [506, 16] on button "Re-Attempt" at bounding box center [499, 18] width 71 height 22
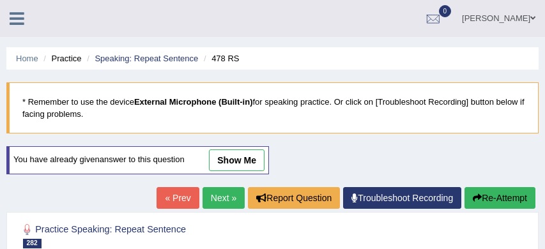
scroll to position [180, 0]
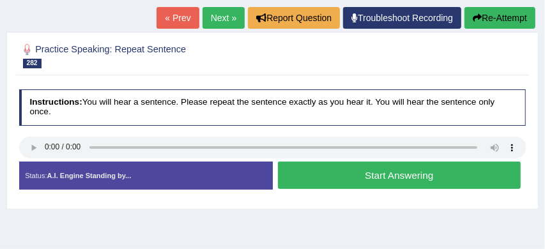
click at [396, 172] on button "Start Answering" at bounding box center [399, 175] width 243 height 27
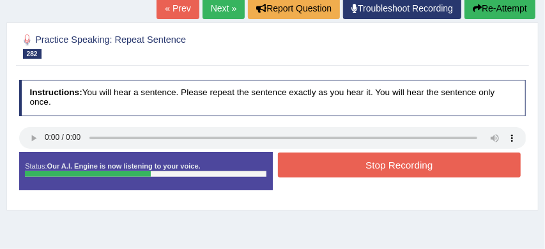
click at [413, 163] on button "Stop Recording" at bounding box center [399, 165] width 243 height 25
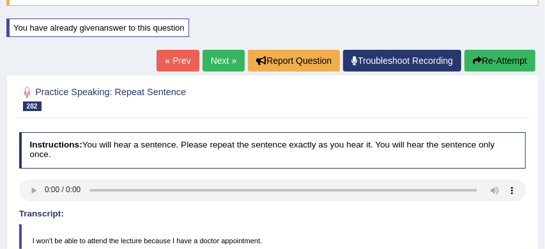
scroll to position [121, 0]
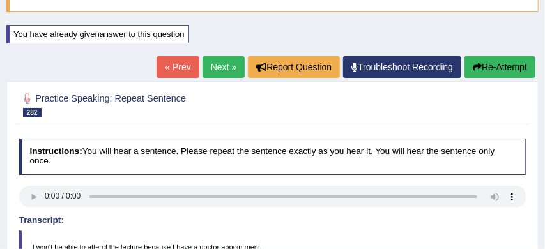
click at [218, 68] on link "Next »" at bounding box center [223, 67] width 42 height 22
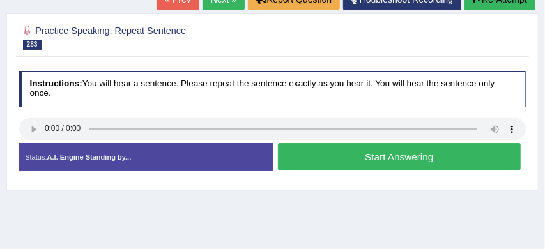
scroll to position [159, 0]
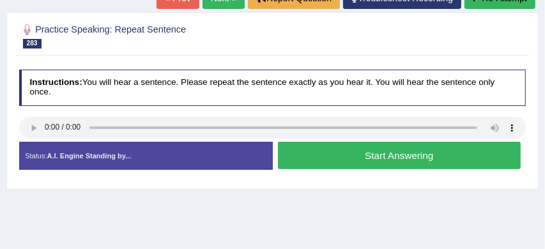
click at [350, 156] on button "Start Answering" at bounding box center [399, 155] width 243 height 27
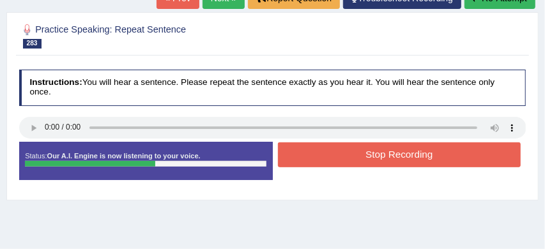
click at [395, 156] on button "Stop Recording" at bounding box center [399, 154] width 243 height 25
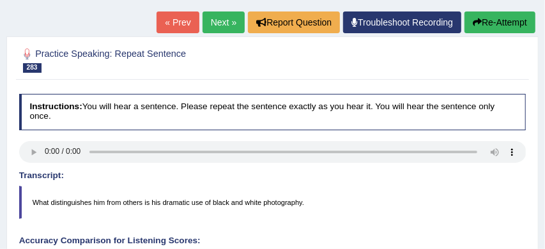
scroll to position [110, 0]
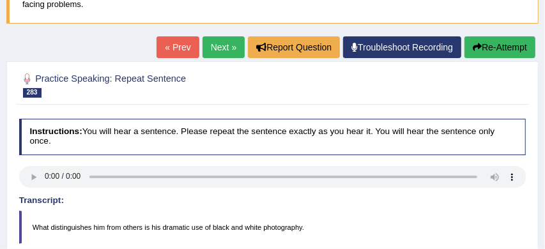
click at [214, 47] on link "Next »" at bounding box center [223, 47] width 42 height 22
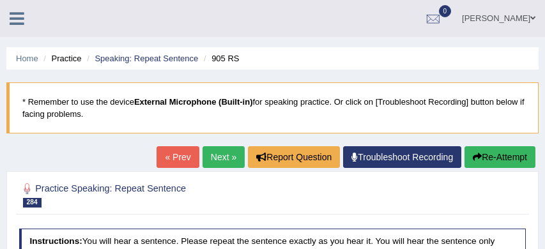
scroll to position [79, 0]
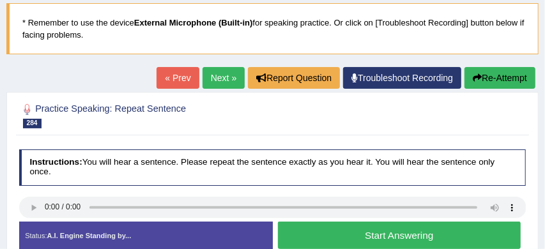
click at [344, 243] on button "Start Answering" at bounding box center [399, 235] width 243 height 27
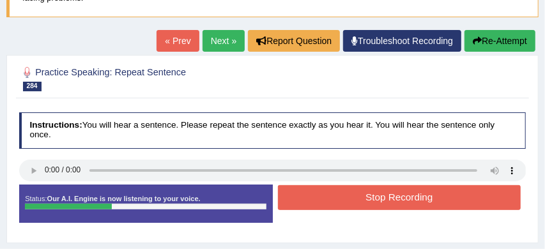
scroll to position [124, 0]
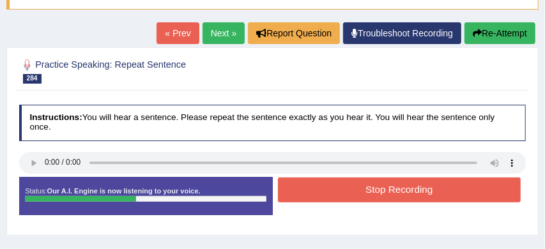
click at [389, 188] on button "Stop Recording" at bounding box center [399, 189] width 243 height 25
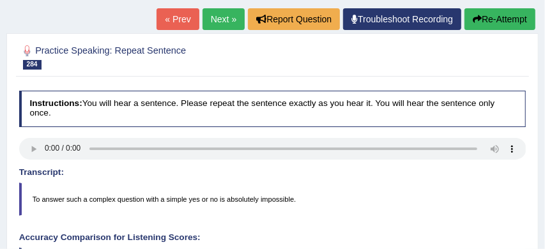
scroll to position [139, 0]
